Goal: Obtain resource: Download file/media

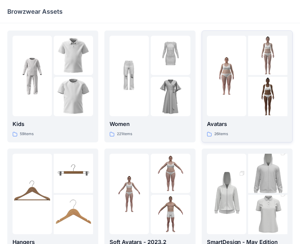
click at [247, 106] on div at bounding box center [247, 76] width 81 height 81
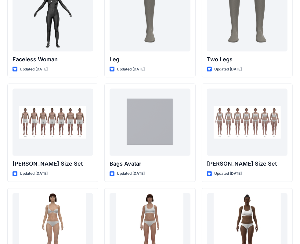
scroll to position [646, 0]
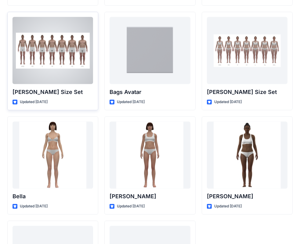
click at [59, 70] on div at bounding box center [53, 50] width 81 height 67
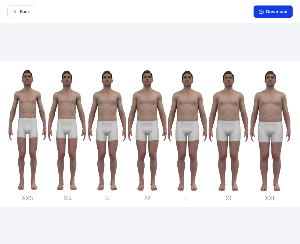
click at [271, 13] on button "Download" at bounding box center [273, 11] width 39 height 12
click at [26, 15] on button "Back" at bounding box center [21, 11] width 28 height 12
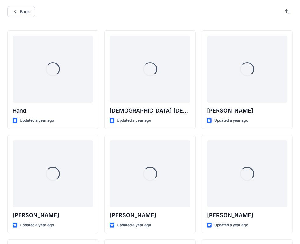
scroll to position [646, 0]
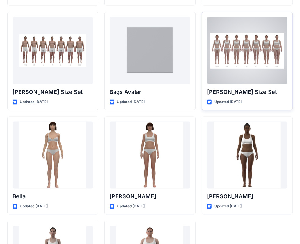
click at [255, 54] on div at bounding box center [247, 50] width 81 height 67
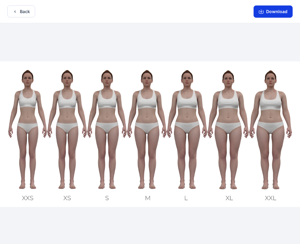
click at [274, 14] on button "Download" at bounding box center [273, 11] width 39 height 12
click at [27, 15] on button "Back" at bounding box center [21, 11] width 28 height 12
